Goal: Communication & Community: Answer question/provide support

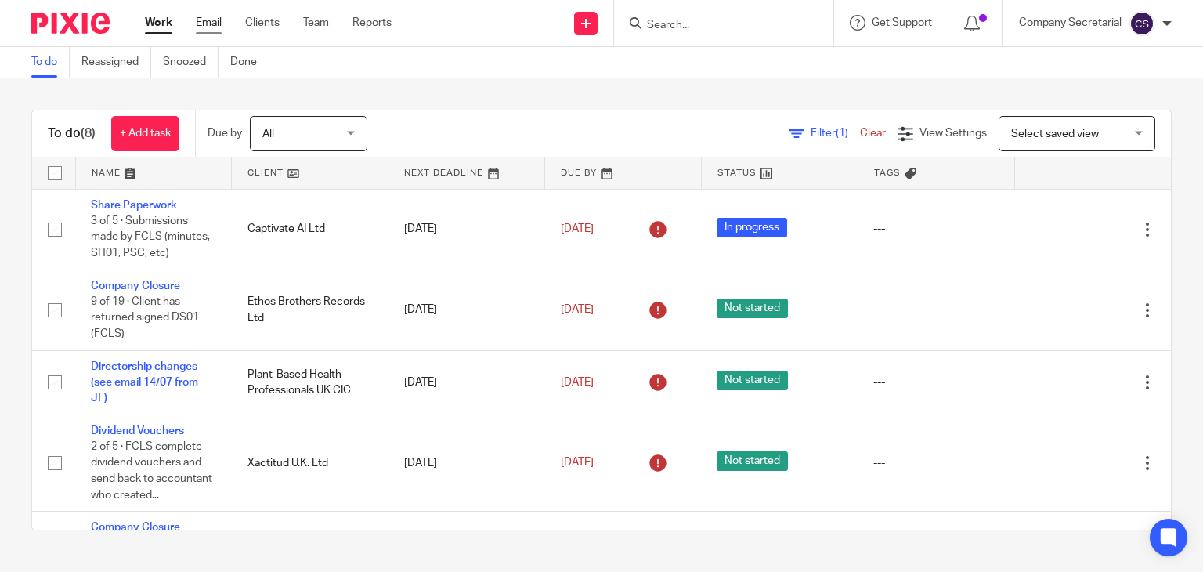
click at [203, 24] on link "Email" at bounding box center [209, 23] width 26 height 16
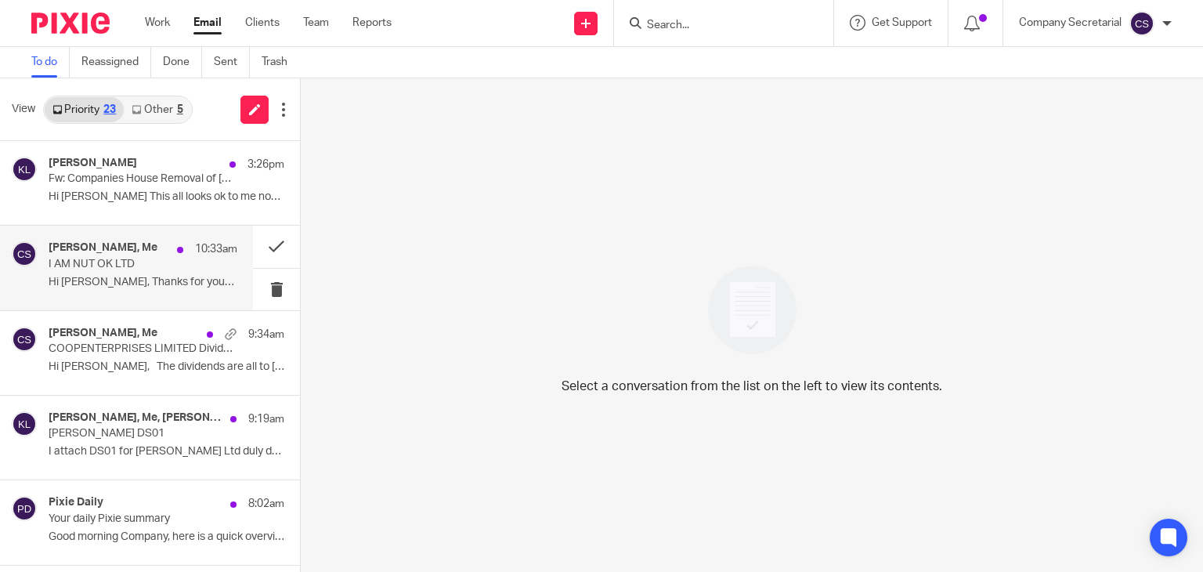
click at [166, 270] on div "[PERSON_NAME], Me 10:33am I AM NUT OK LTD Hi [PERSON_NAME], Thanks for your ema…" at bounding box center [143, 267] width 189 height 52
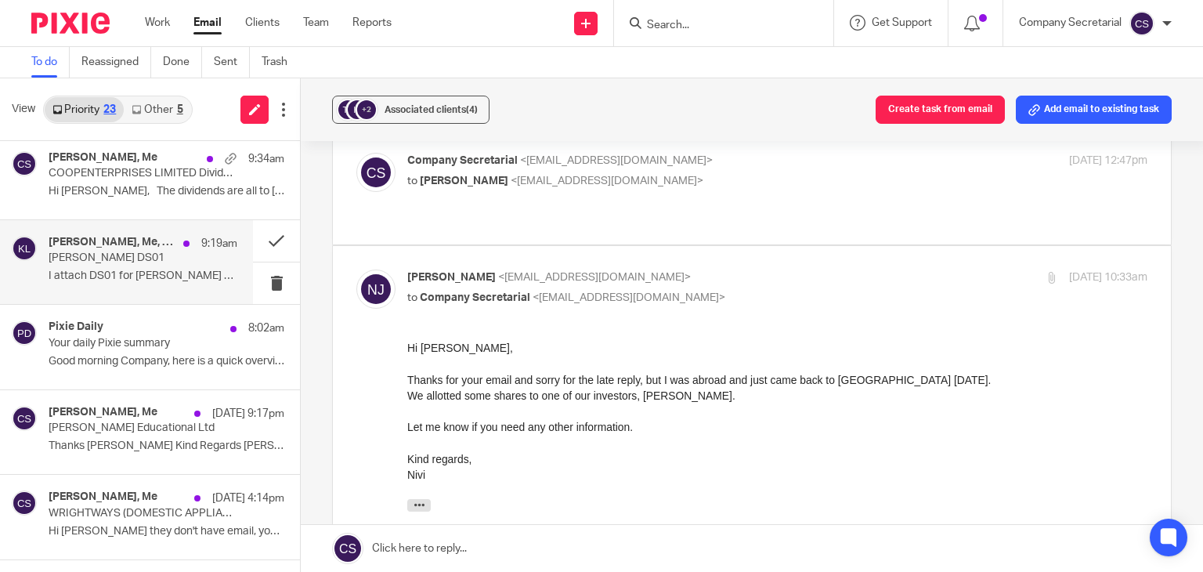
scroll to position [179, 0]
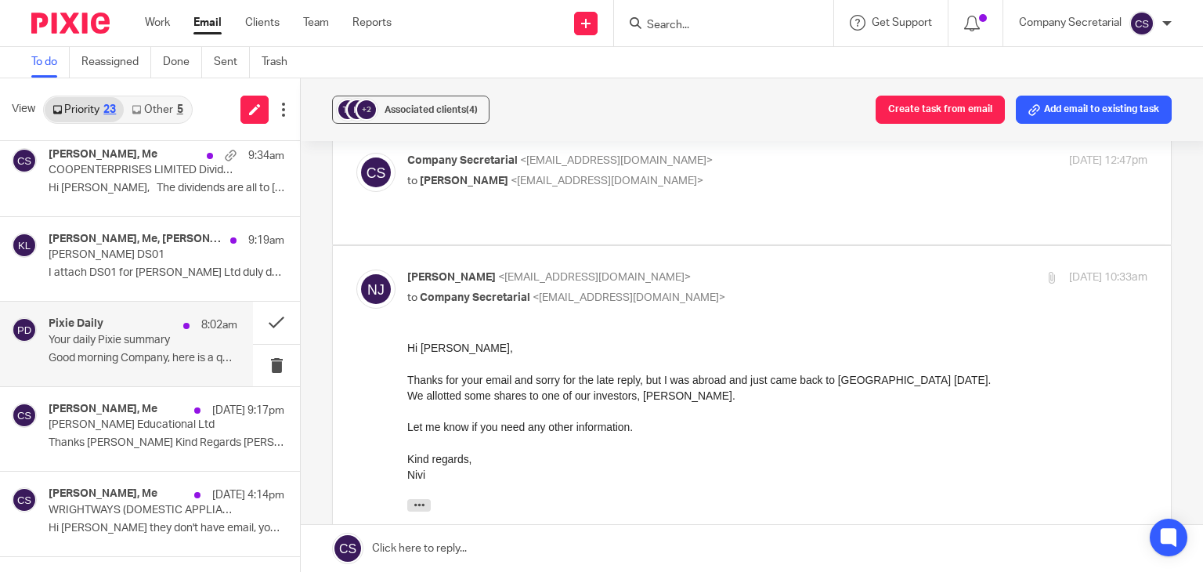
click at [159, 344] on p "Your daily Pixie summary" at bounding box center [124, 340] width 151 height 13
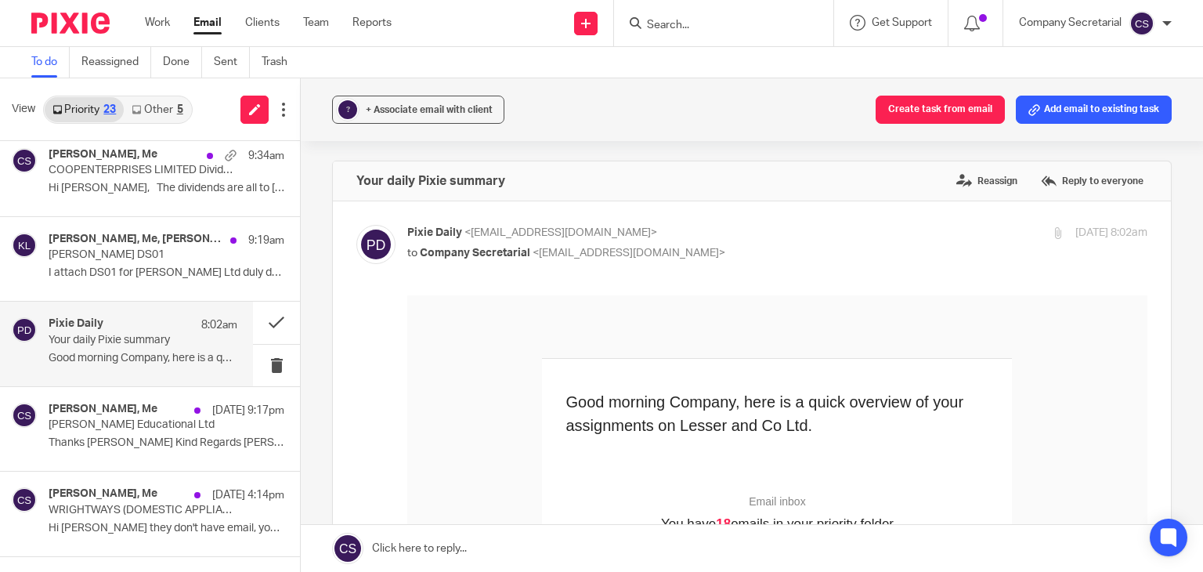
scroll to position [0, 0]
click at [278, 317] on button at bounding box center [276, 323] width 47 height 42
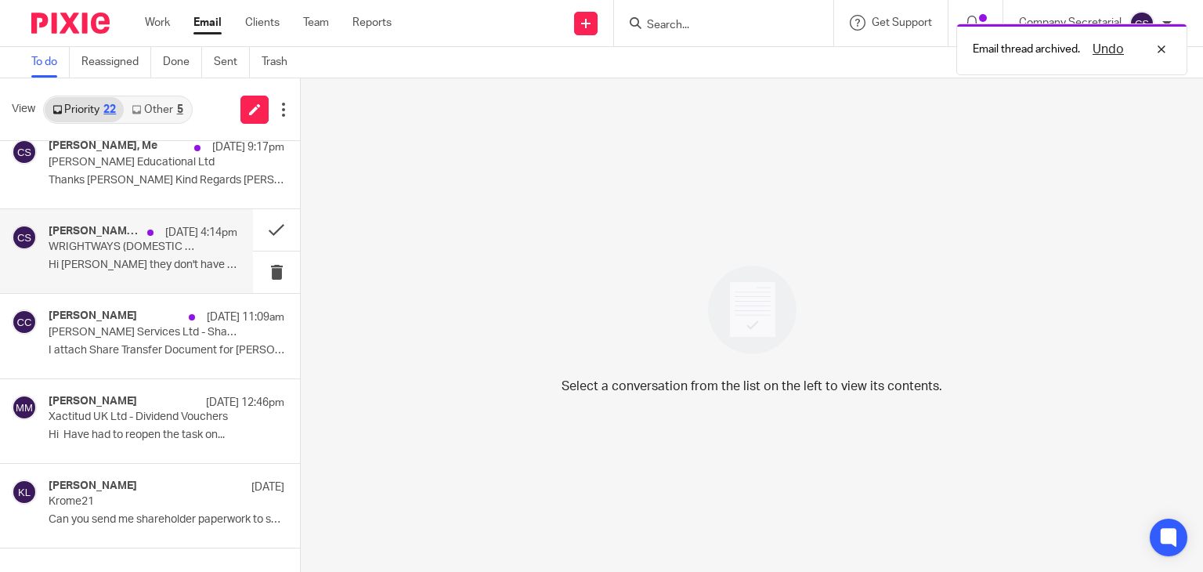
scroll to position [356, 0]
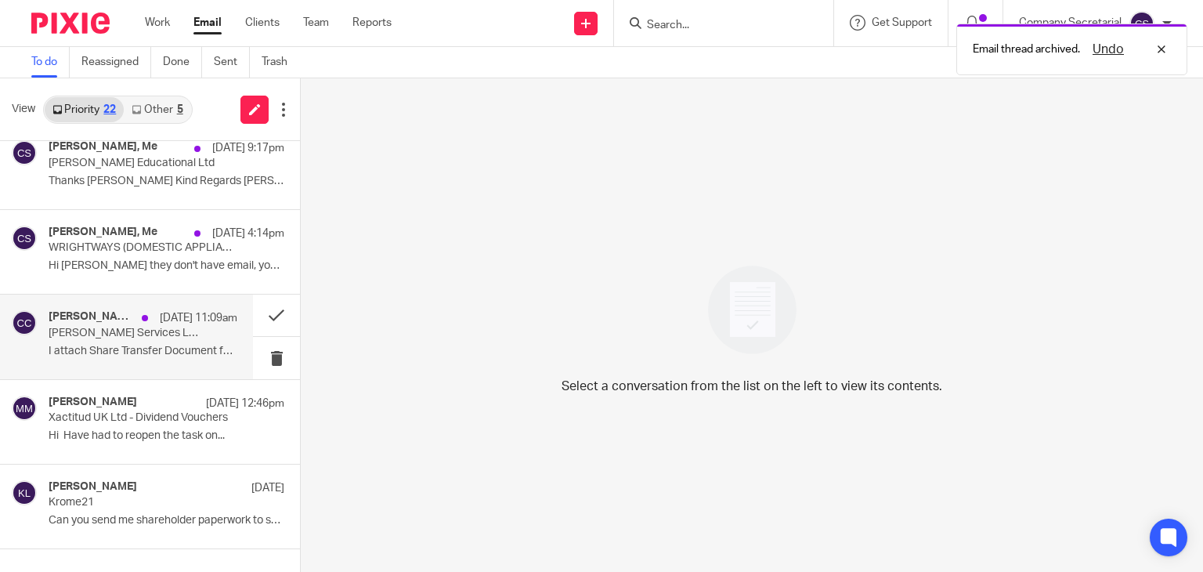
click at [170, 363] on div "[PERSON_NAME] [DATE] 11:09am [PERSON_NAME] Services Ltd - Share Transfer Docume…" at bounding box center [126, 337] width 253 height 84
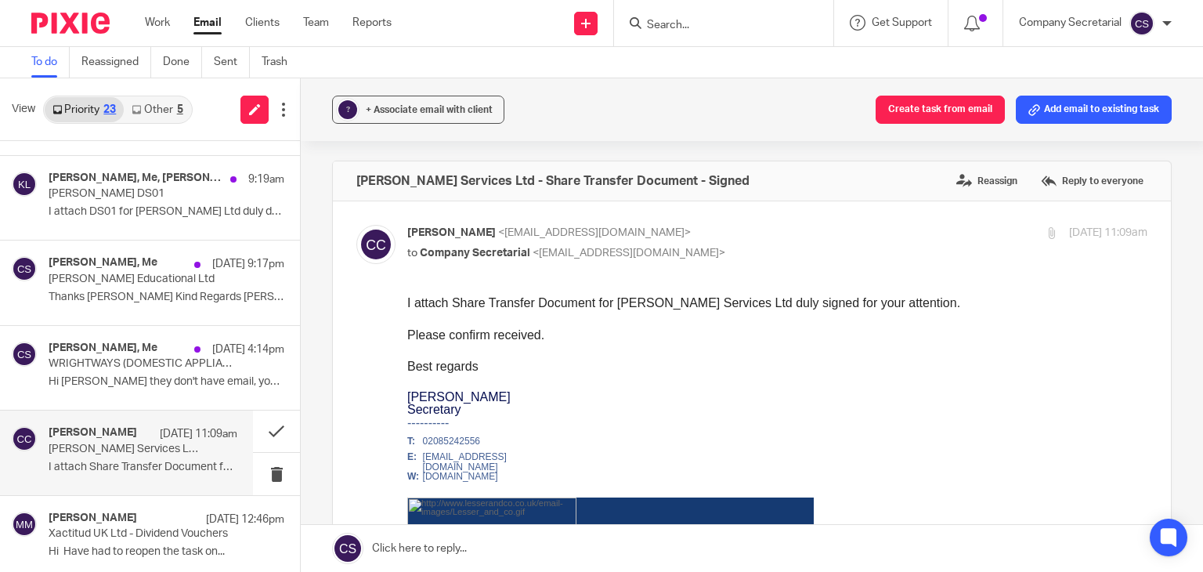
scroll to position [232, 0]
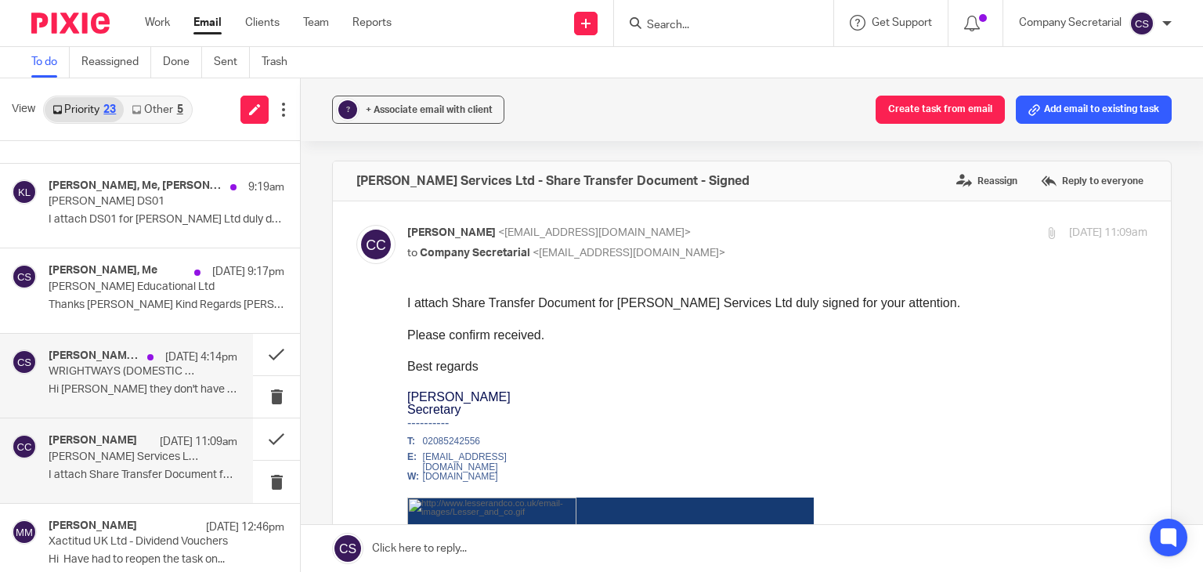
click at [171, 389] on p "Hi [PERSON_NAME] they don't have email, you can go..." at bounding box center [143, 389] width 189 height 13
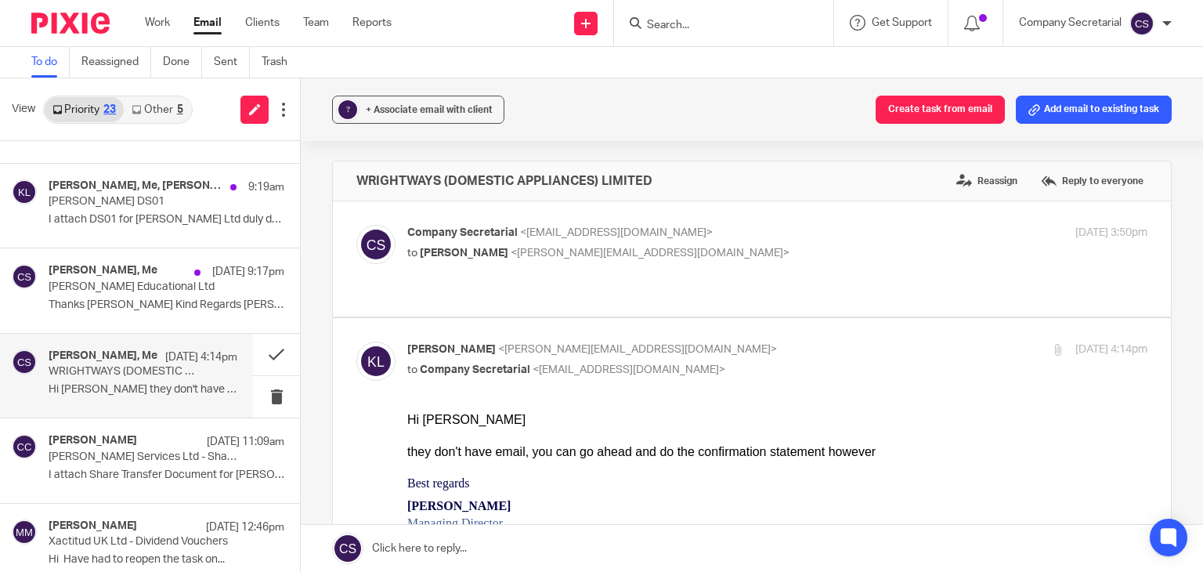
scroll to position [0, 0]
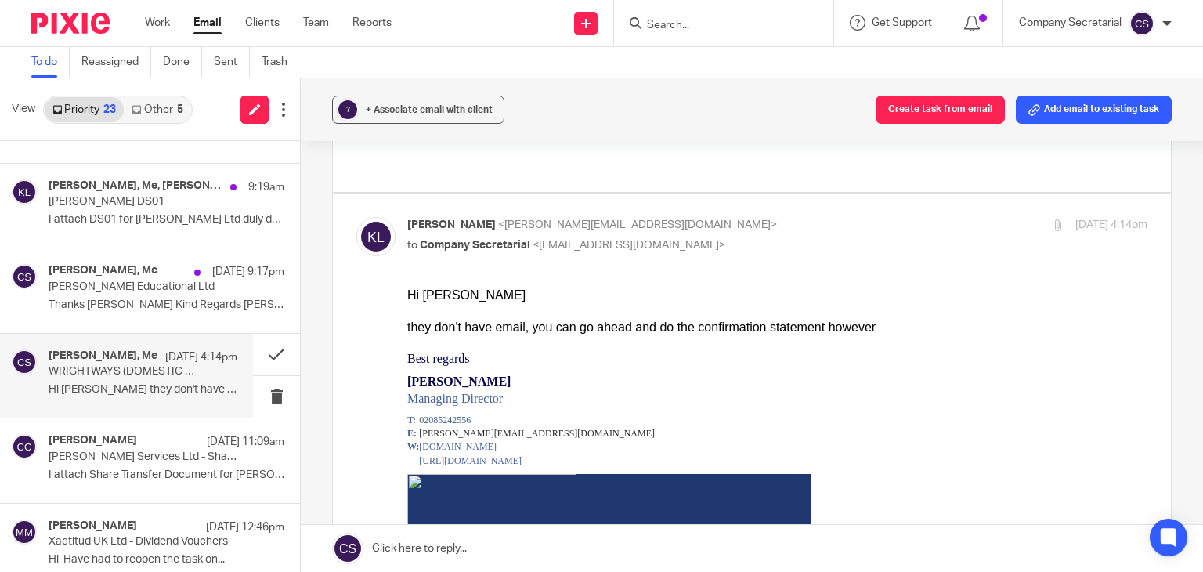
click at [517, 556] on link at bounding box center [752, 548] width 903 height 47
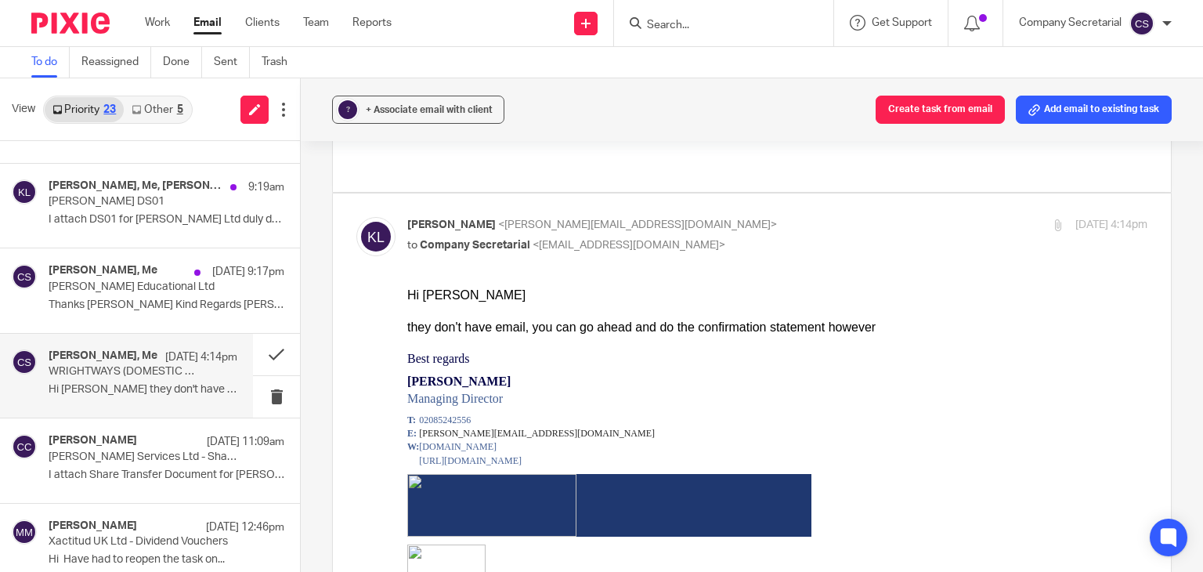
scroll to position [1304, 0]
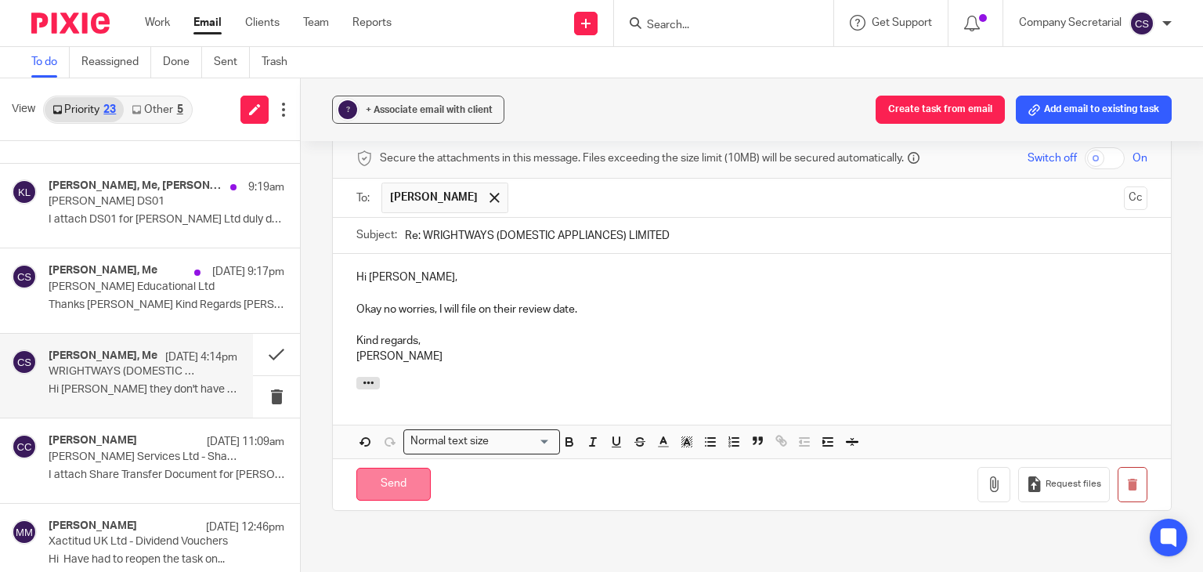
click at [405, 468] on input "Send" at bounding box center [393, 485] width 74 height 34
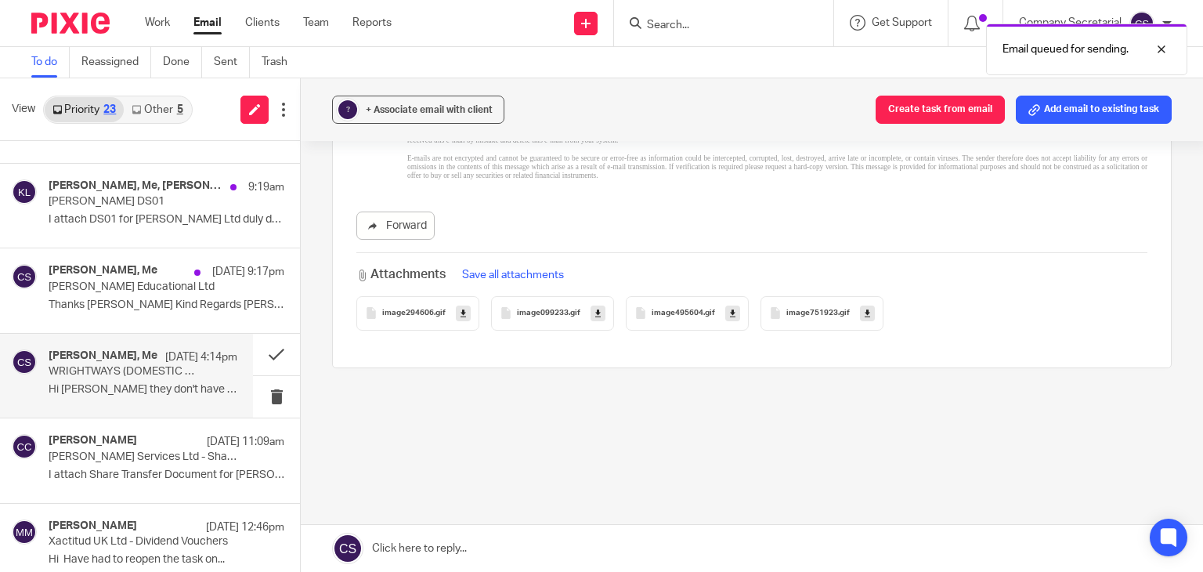
scroll to position [1033, 0]
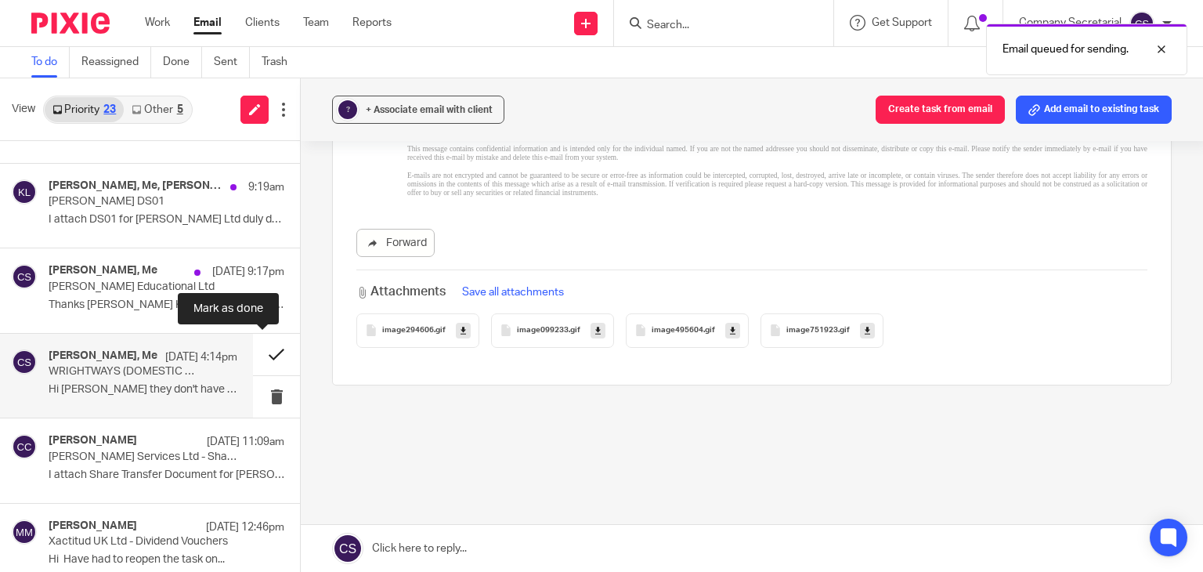
click at [257, 349] on button at bounding box center [276, 355] width 47 height 42
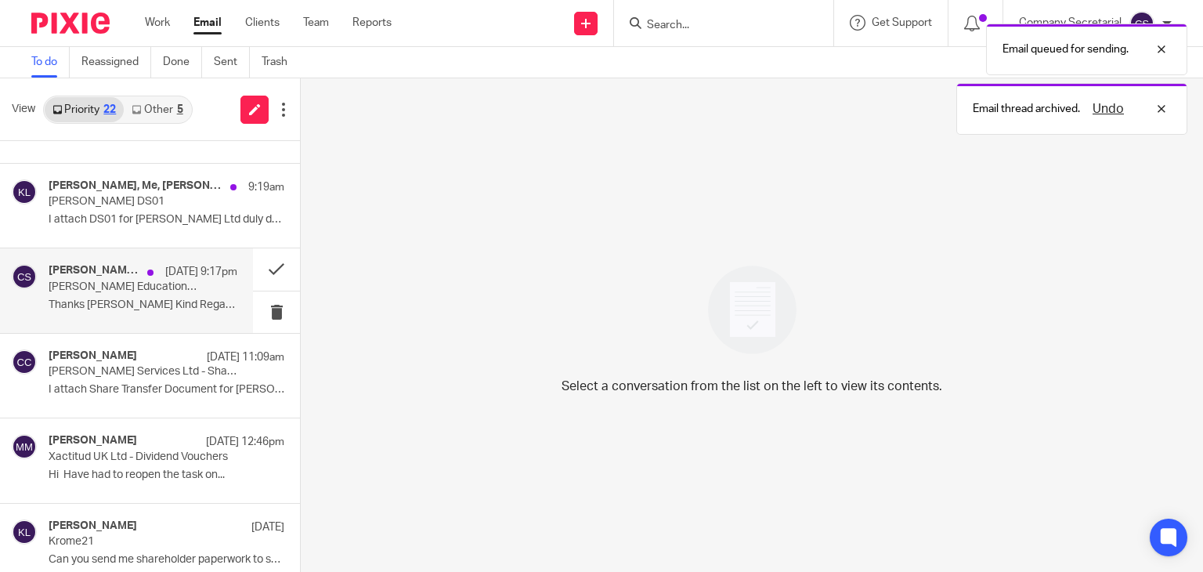
click at [150, 309] on p "Thanks [PERSON_NAME] Kind Regards [PERSON_NAME] ..." at bounding box center [143, 304] width 189 height 13
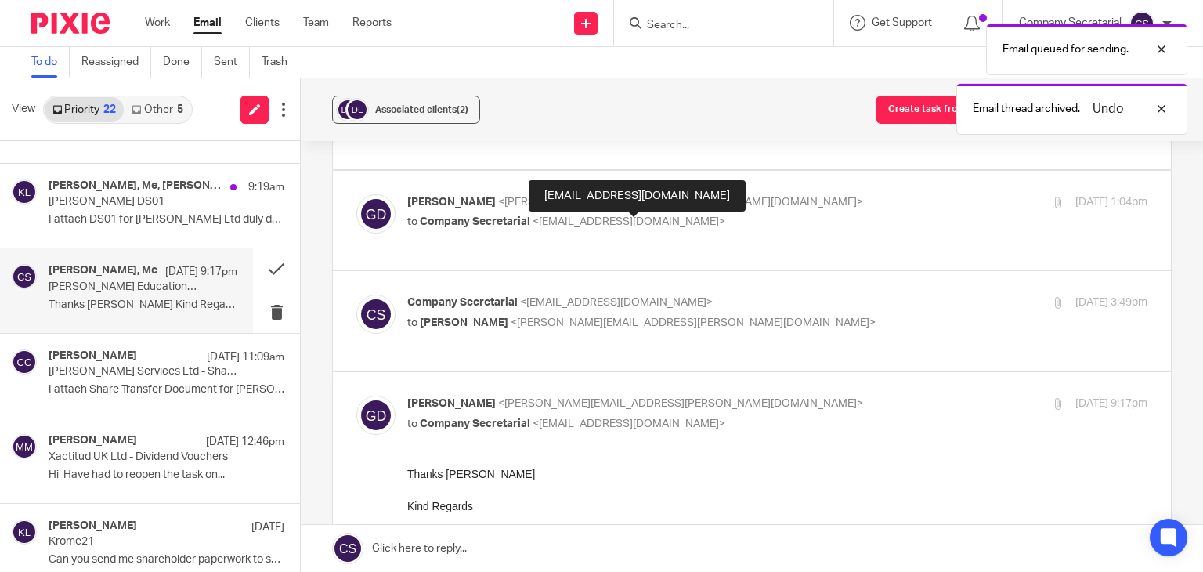
scroll to position [128, 0]
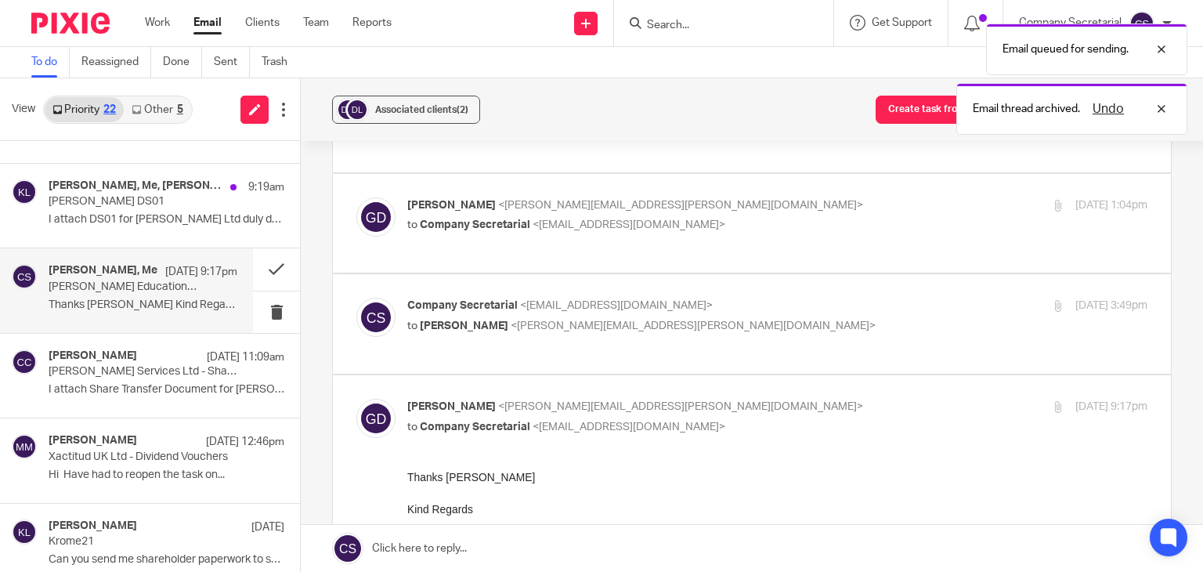
click at [668, 331] on p "to [PERSON_NAME] <[PERSON_NAME][EMAIL_ADDRESS][PERSON_NAME][DOMAIN_NAME]>" at bounding box center [654, 326] width 494 height 16
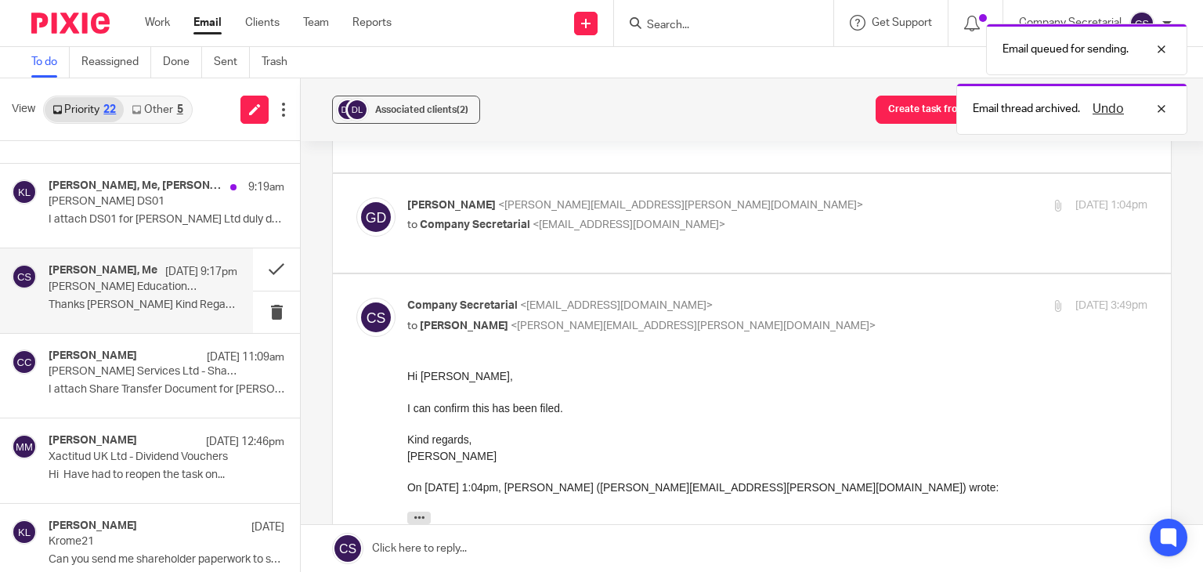
scroll to position [0, 0]
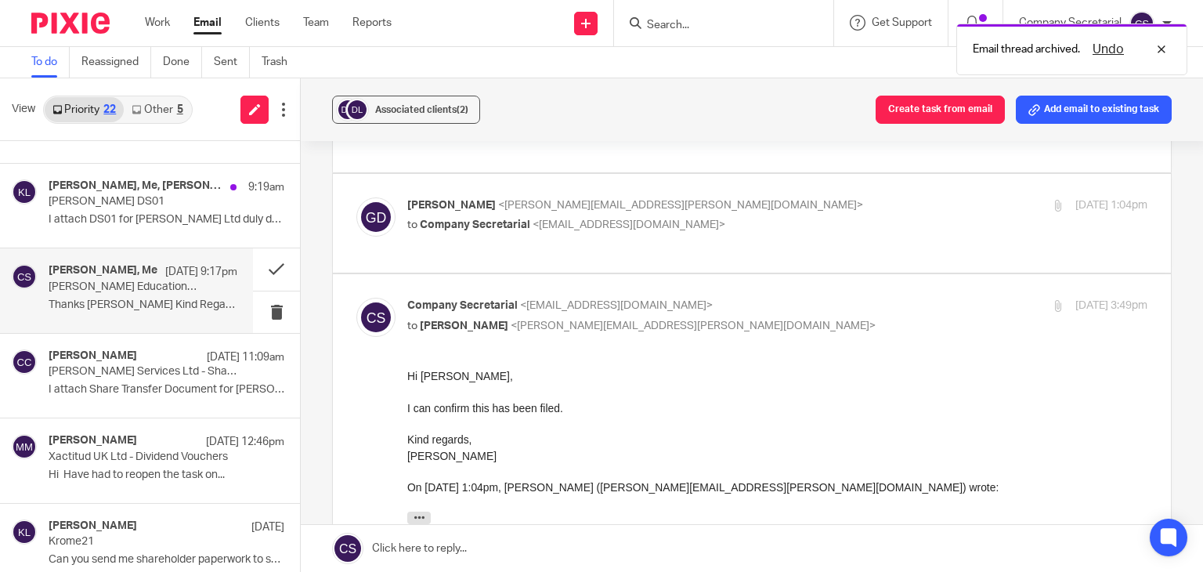
click at [668, 331] on p "to [PERSON_NAME] <[PERSON_NAME][EMAIL_ADDRESS][PERSON_NAME][DOMAIN_NAME]>" at bounding box center [654, 326] width 494 height 16
checkbox input "false"
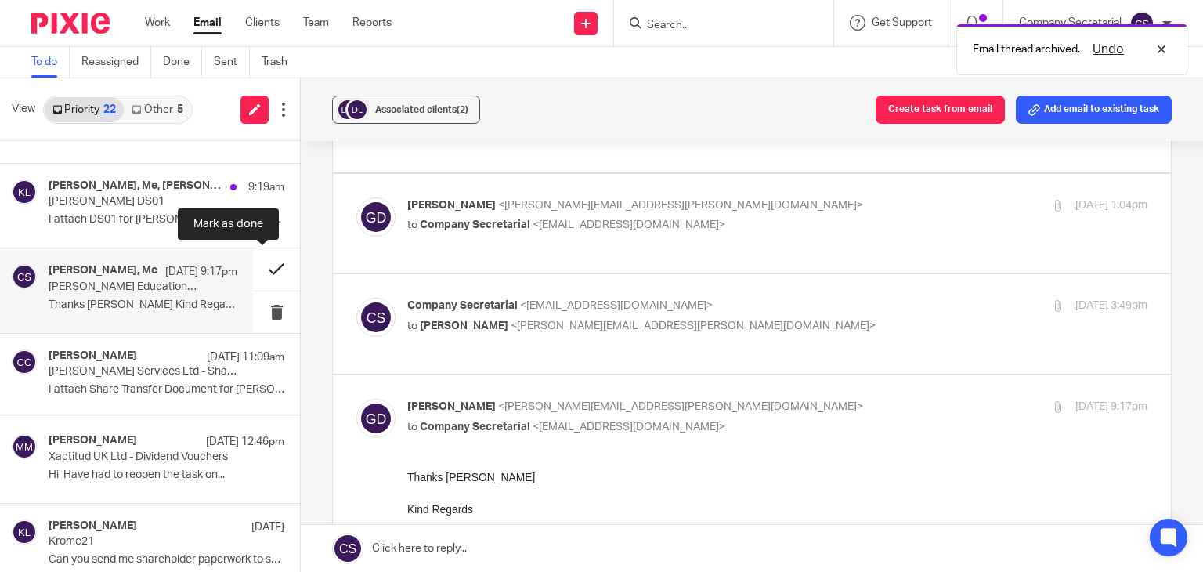
click at [266, 267] on button at bounding box center [276, 269] width 47 height 42
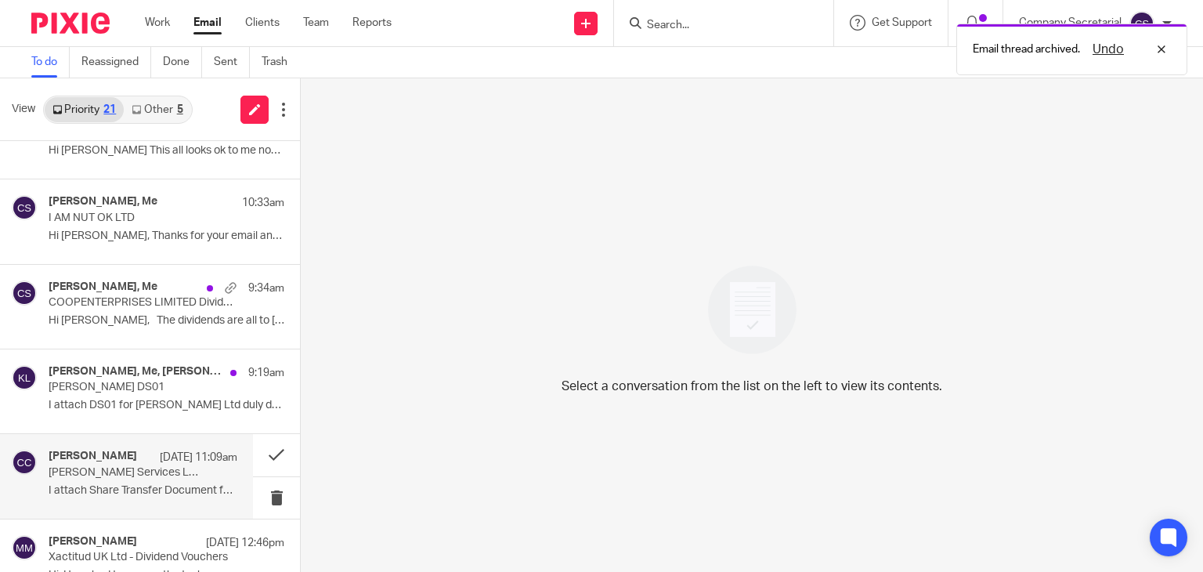
scroll to position [45, 0]
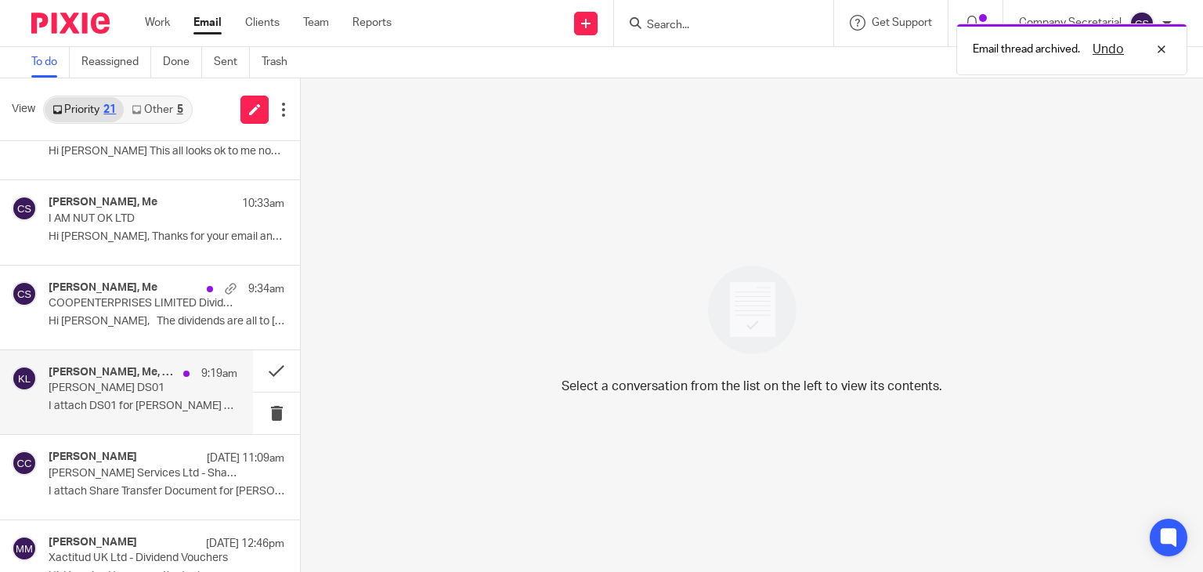
click at [171, 400] on p "I attach DS01 for [PERSON_NAME] Ltd duly dated. ..." at bounding box center [143, 406] width 189 height 13
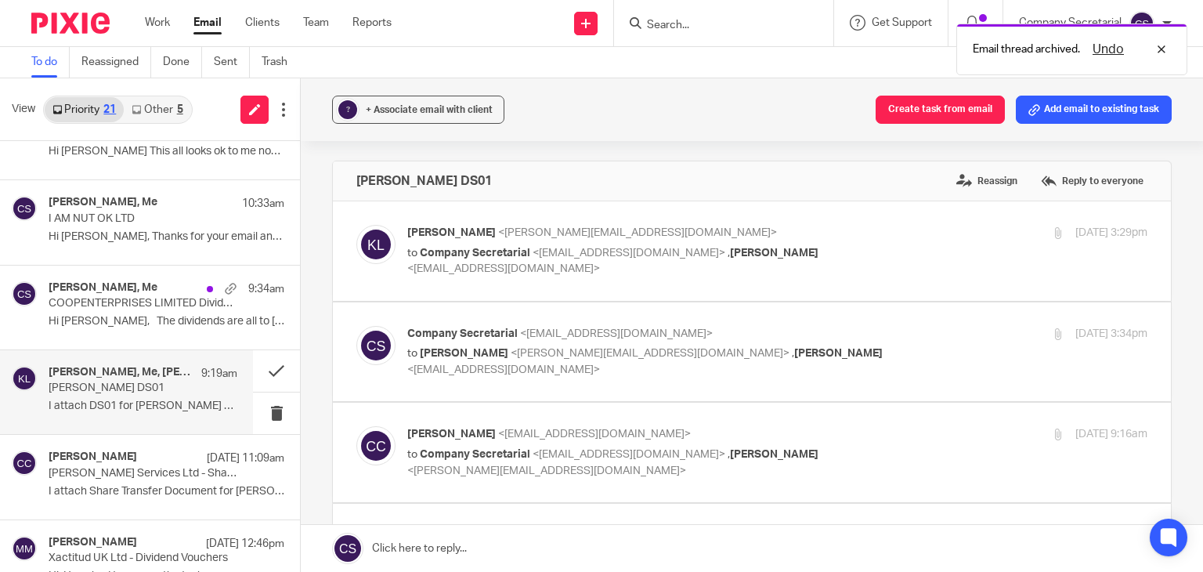
scroll to position [0, 0]
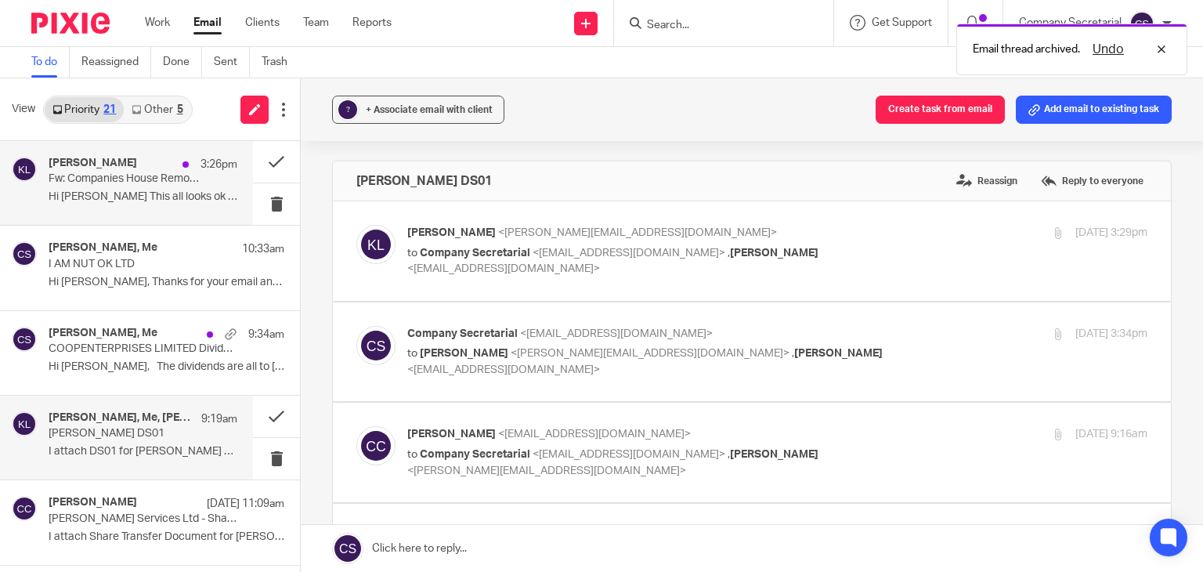
click at [168, 197] on p "Hi [PERSON_NAME] This all looks ok to me now Can..." at bounding box center [143, 196] width 189 height 13
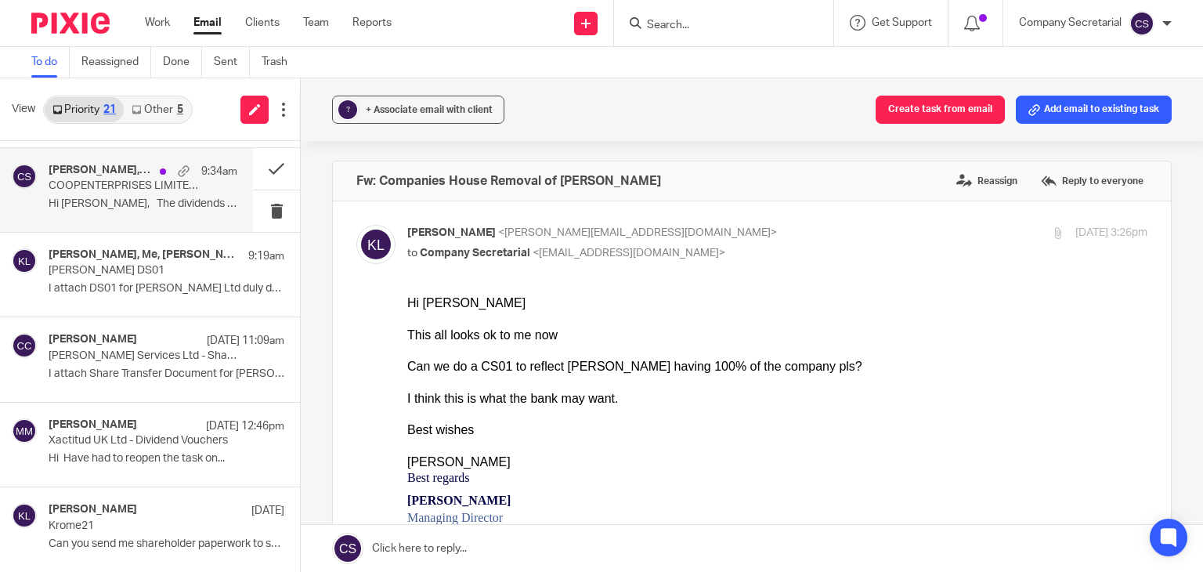
scroll to position [168, 0]
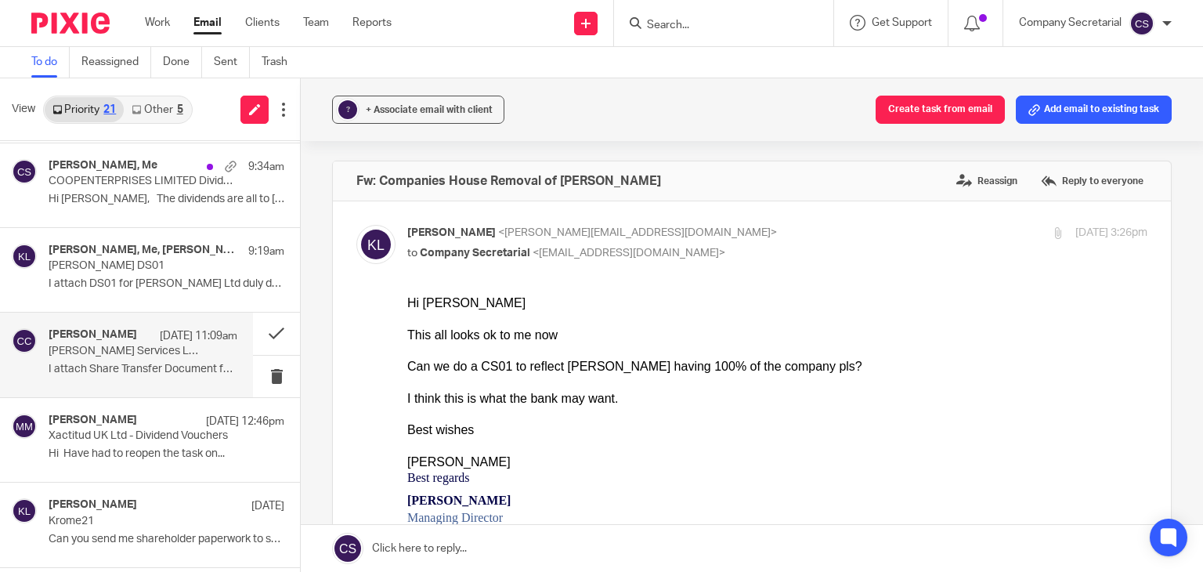
click at [160, 339] on p "[DATE] 11:09am" at bounding box center [199, 336] width 78 height 16
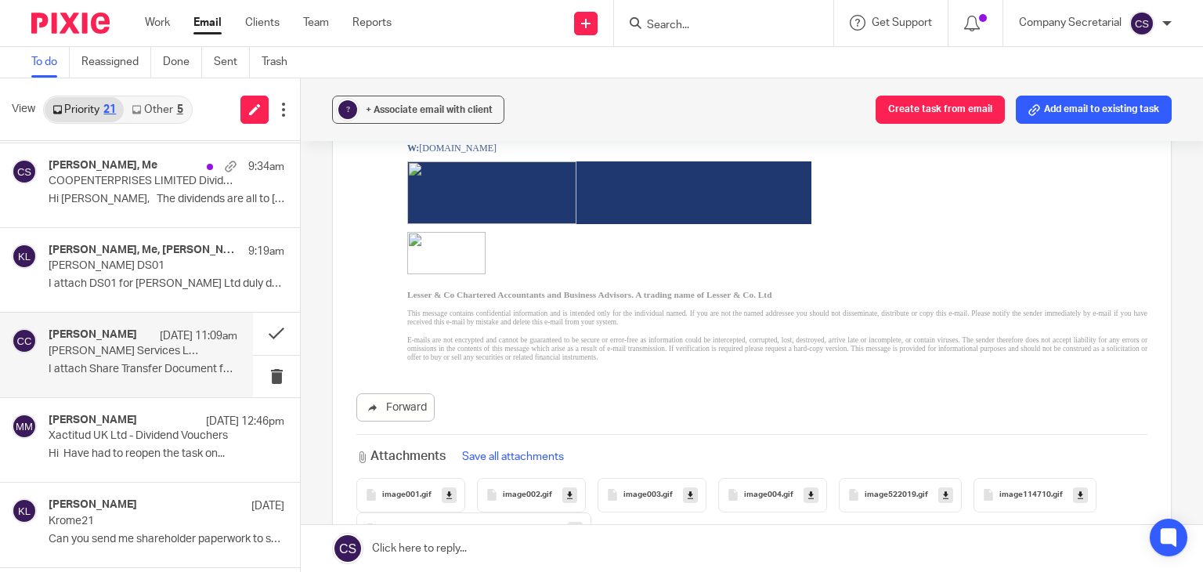
scroll to position [910, 0]
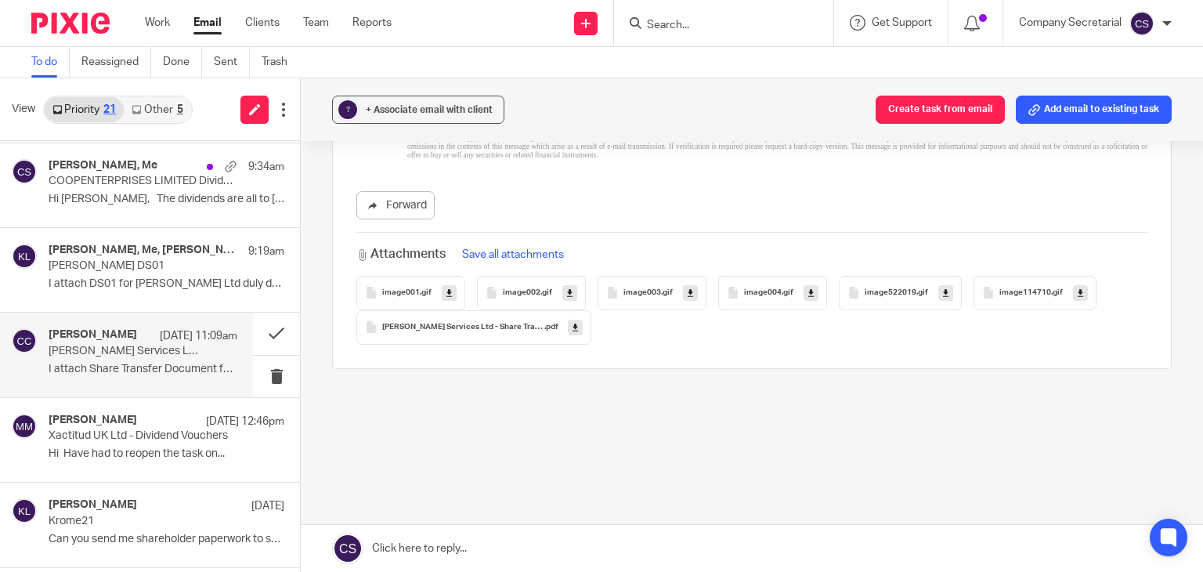
click at [573, 328] on icon at bounding box center [575, 327] width 5 height 12
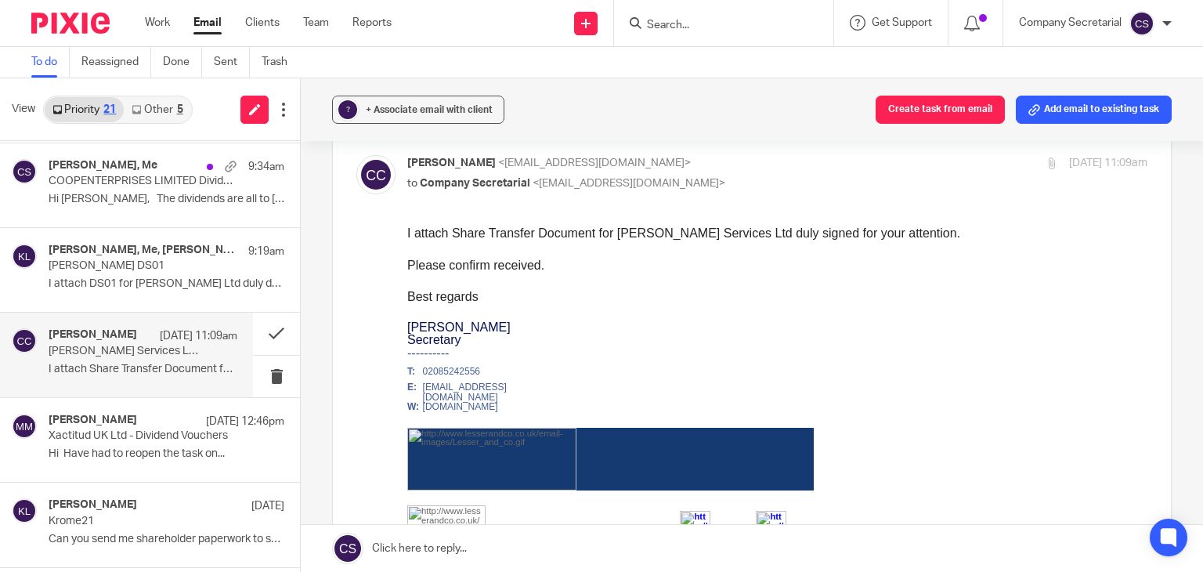
scroll to position [0, 0]
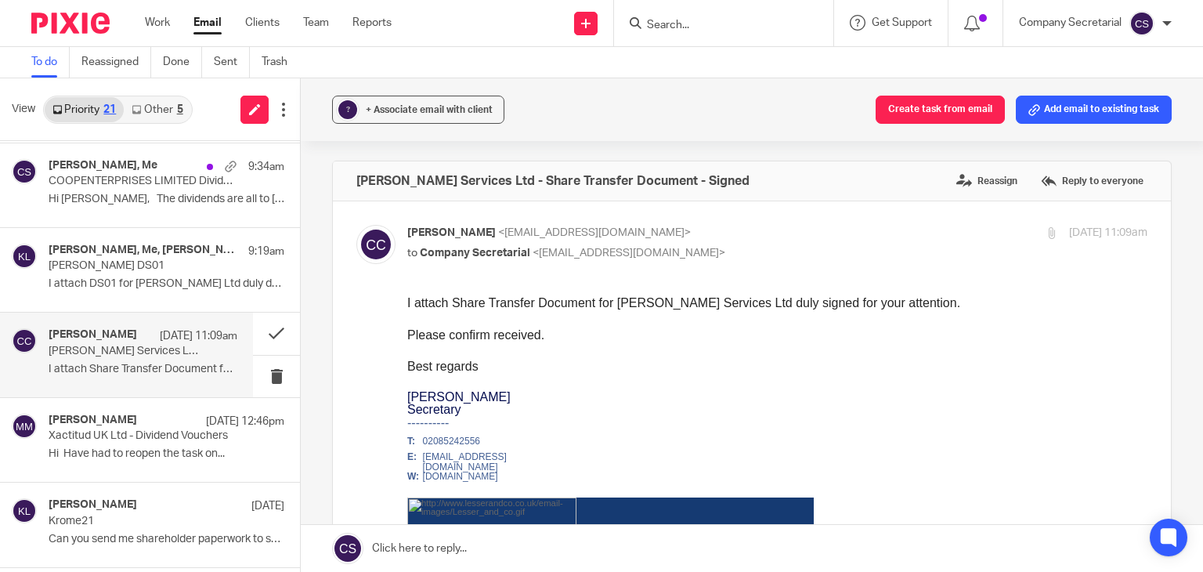
click at [489, 546] on link at bounding box center [752, 548] width 903 height 47
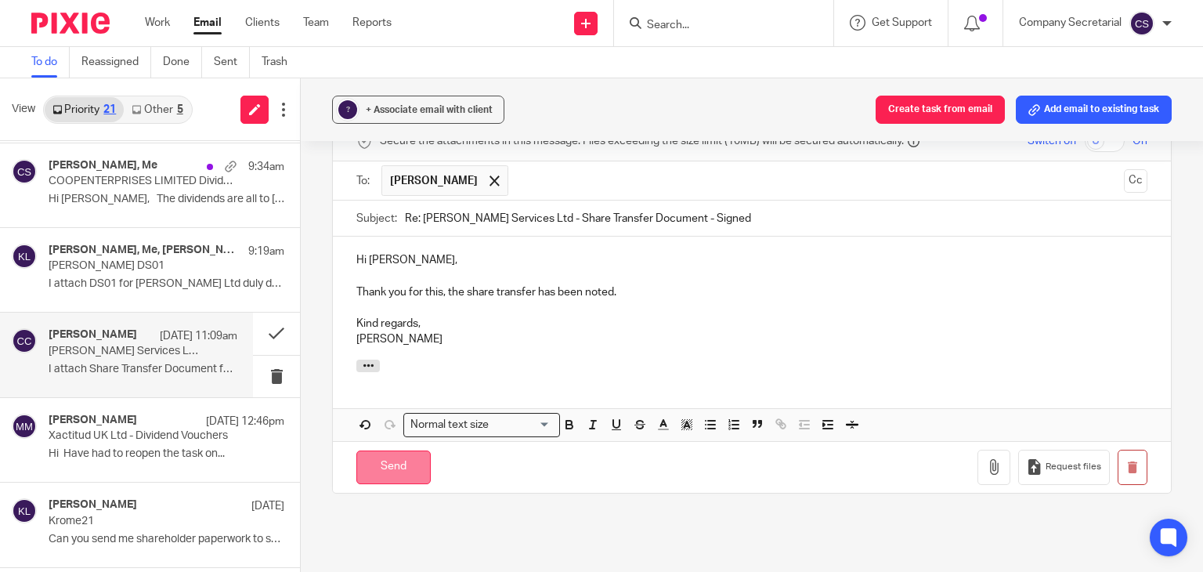
click at [418, 461] on input "Send" at bounding box center [393, 467] width 74 height 34
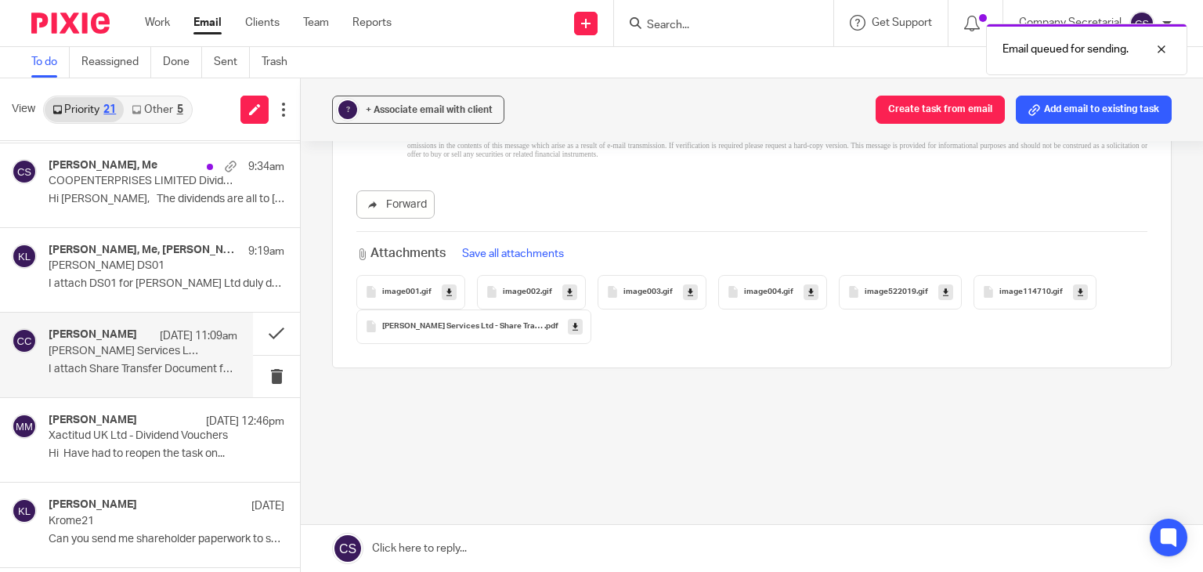
scroll to position [910, 0]
click at [262, 333] on button at bounding box center [276, 334] width 47 height 42
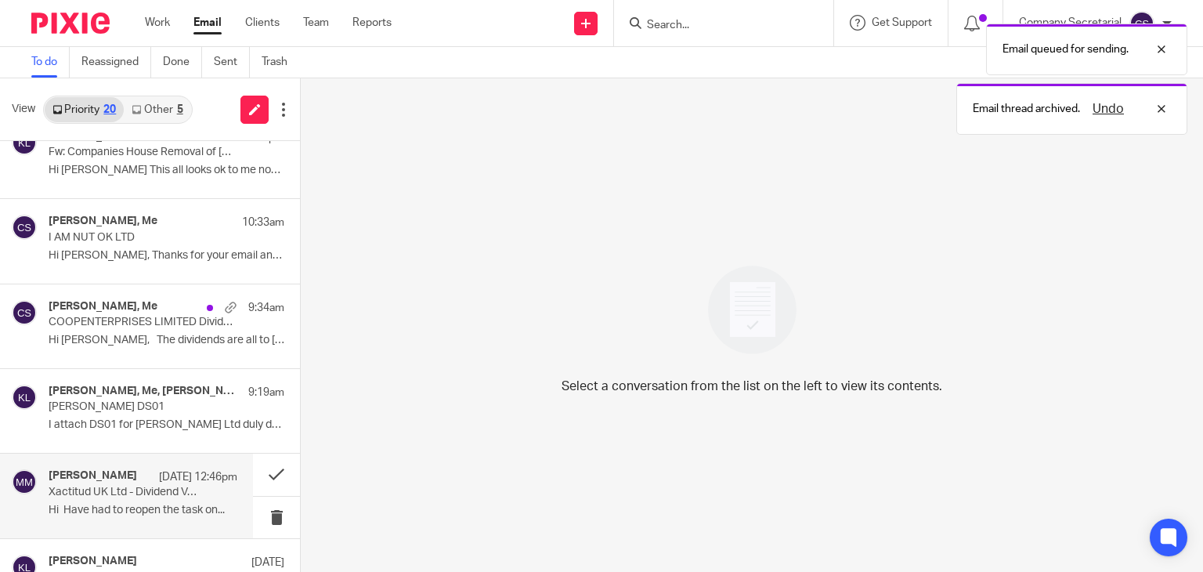
scroll to position [0, 0]
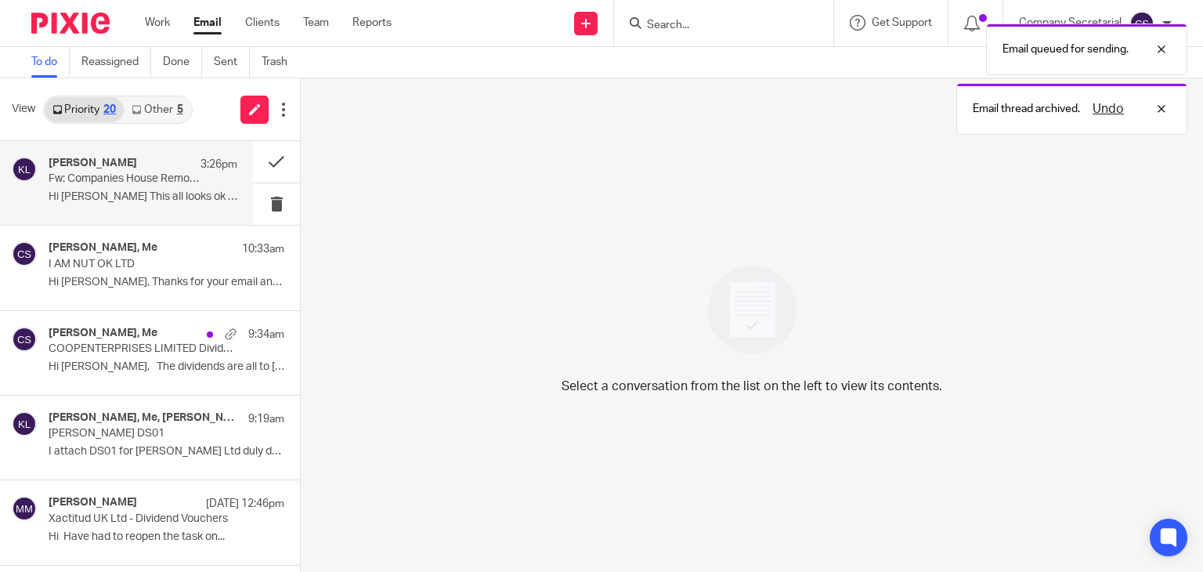
click at [170, 208] on div "[PERSON_NAME] 3:26pm Fw: Companies House Removal of [PERSON_NAME] Hi [PERSON_NA…" at bounding box center [143, 183] width 189 height 52
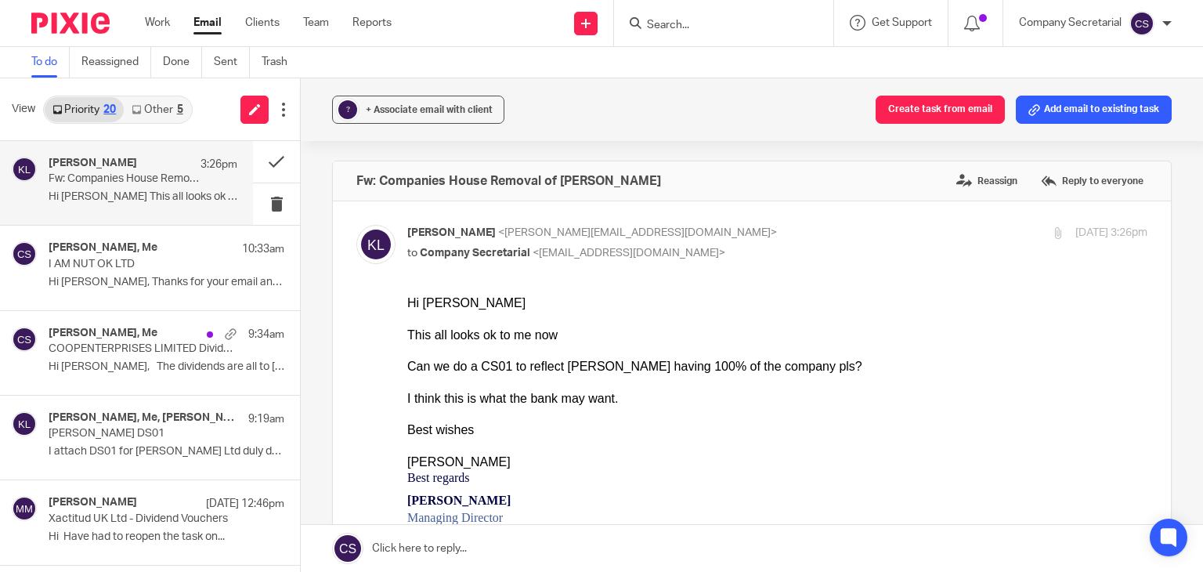
click at [525, 546] on link at bounding box center [752, 548] width 903 height 47
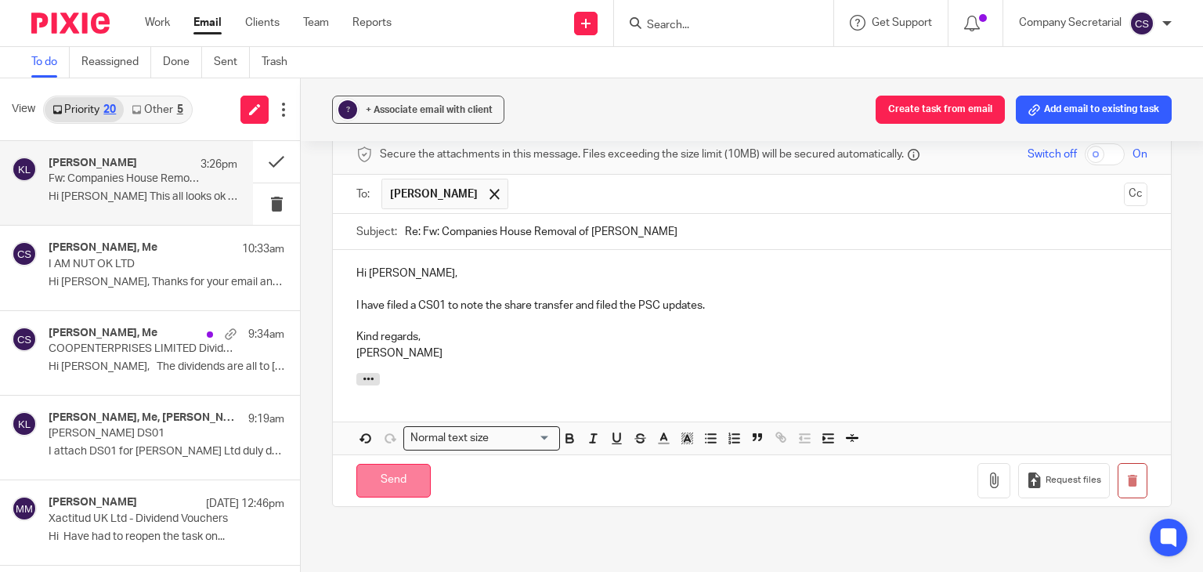
click at [415, 464] on input "Send" at bounding box center [393, 481] width 74 height 34
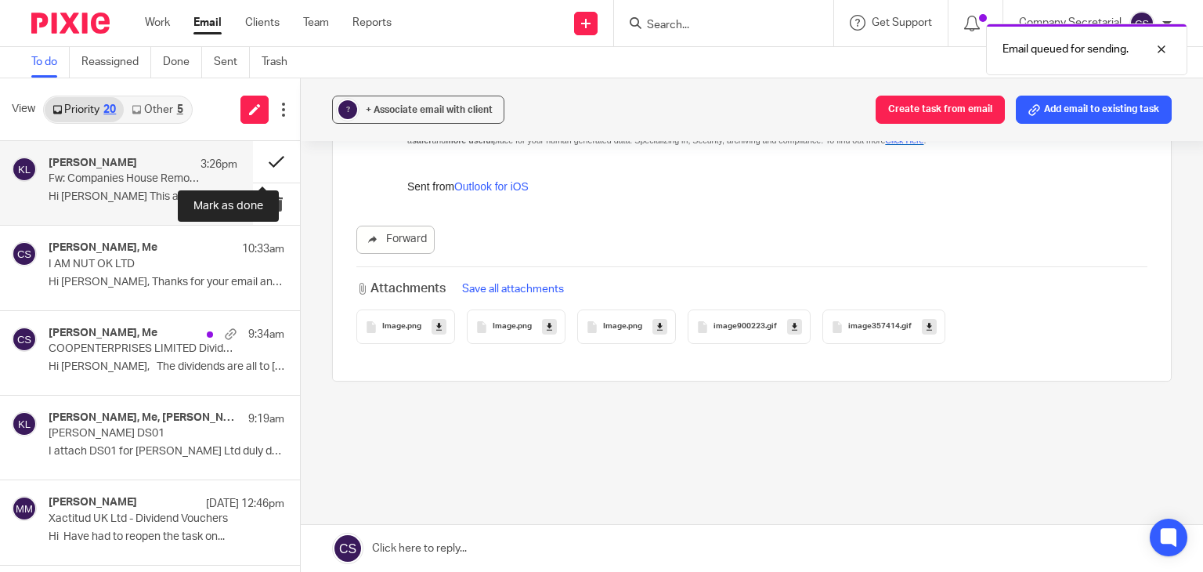
click at [253, 158] on button at bounding box center [276, 162] width 47 height 42
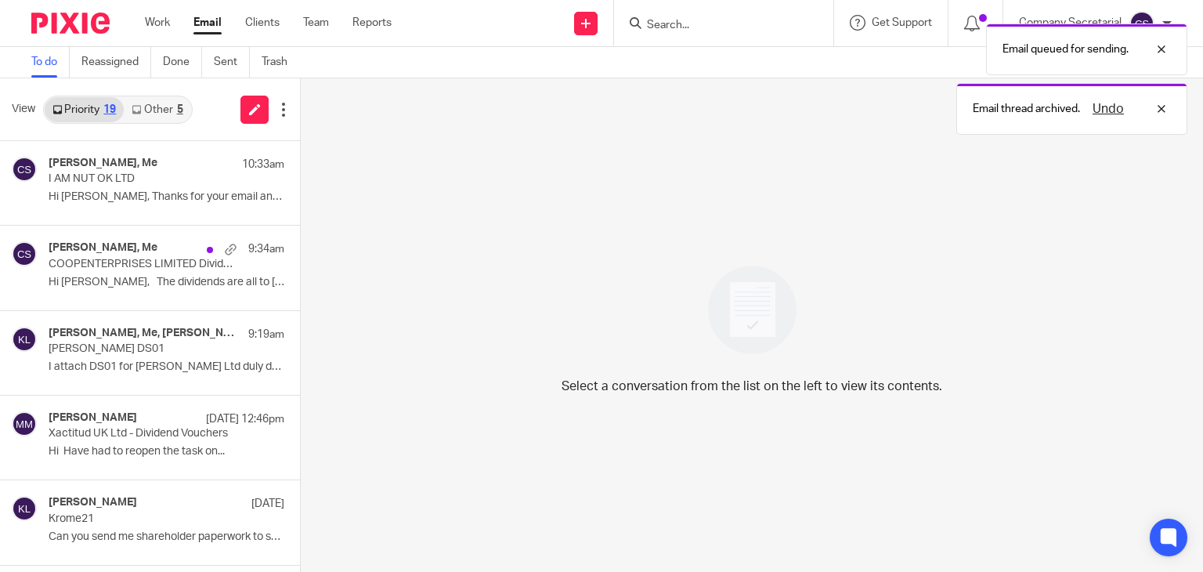
click at [81, 24] on img at bounding box center [70, 23] width 78 height 21
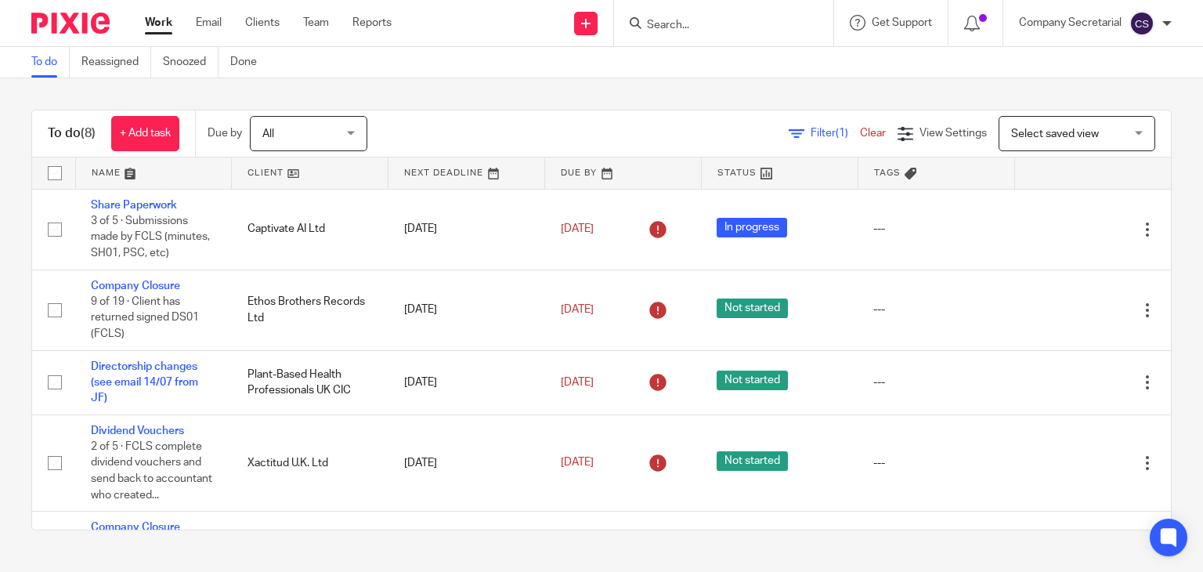
click at [103, 20] on img at bounding box center [70, 23] width 78 height 21
